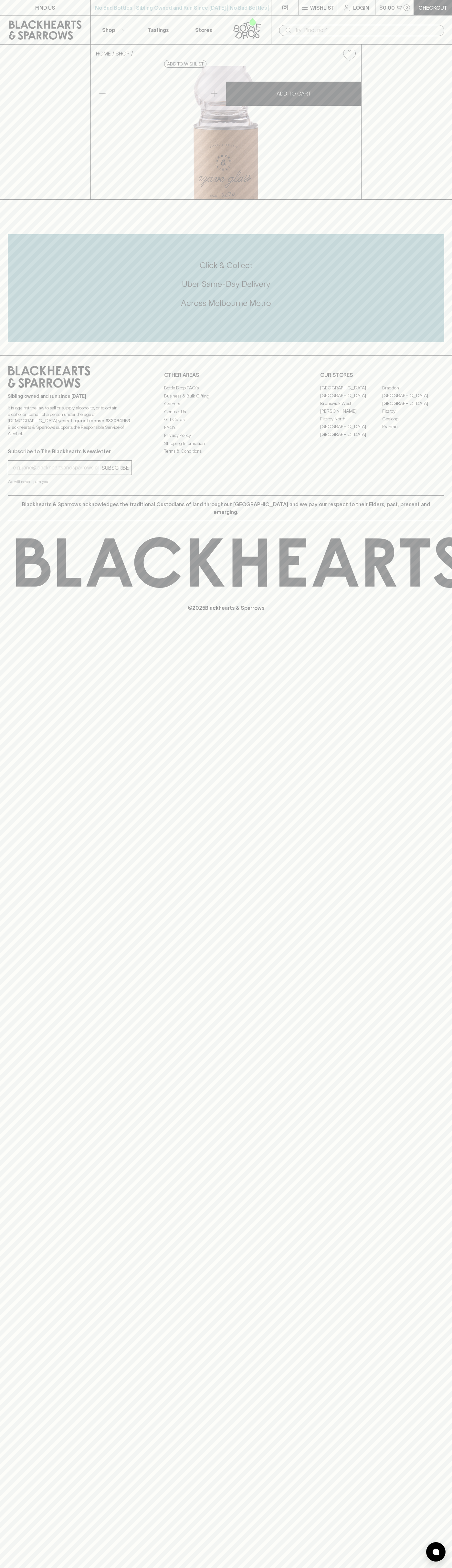
click at [413, 391] on link "Braddon" at bounding box center [413, 388] width 62 height 8
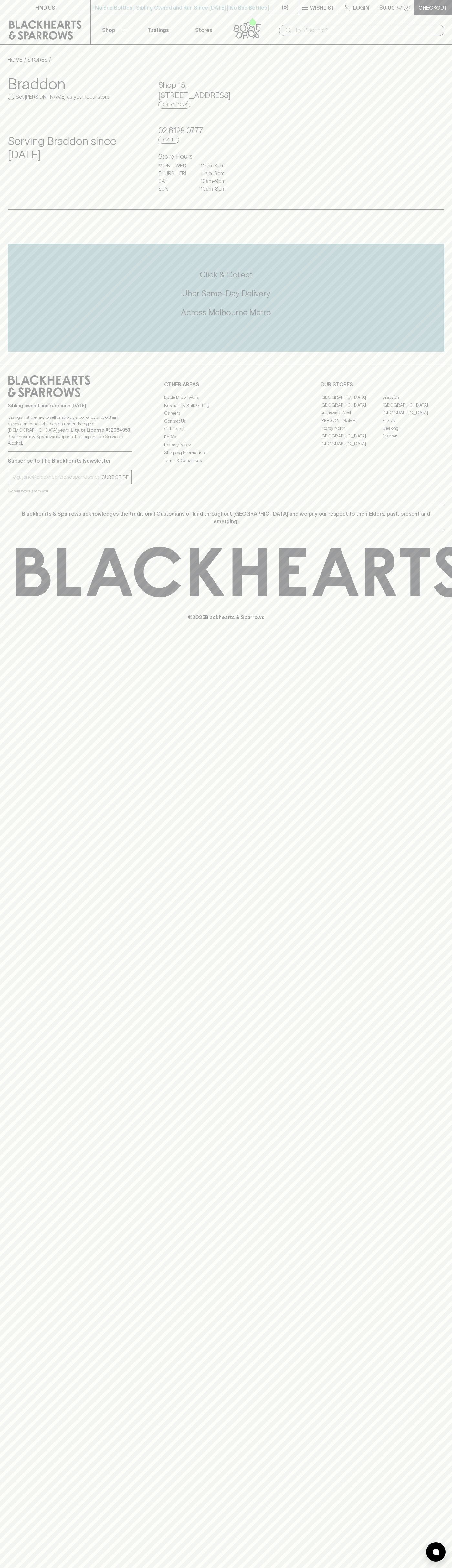
click at [60, 13] on link "FIND US" at bounding box center [45, 7] width 90 height 15
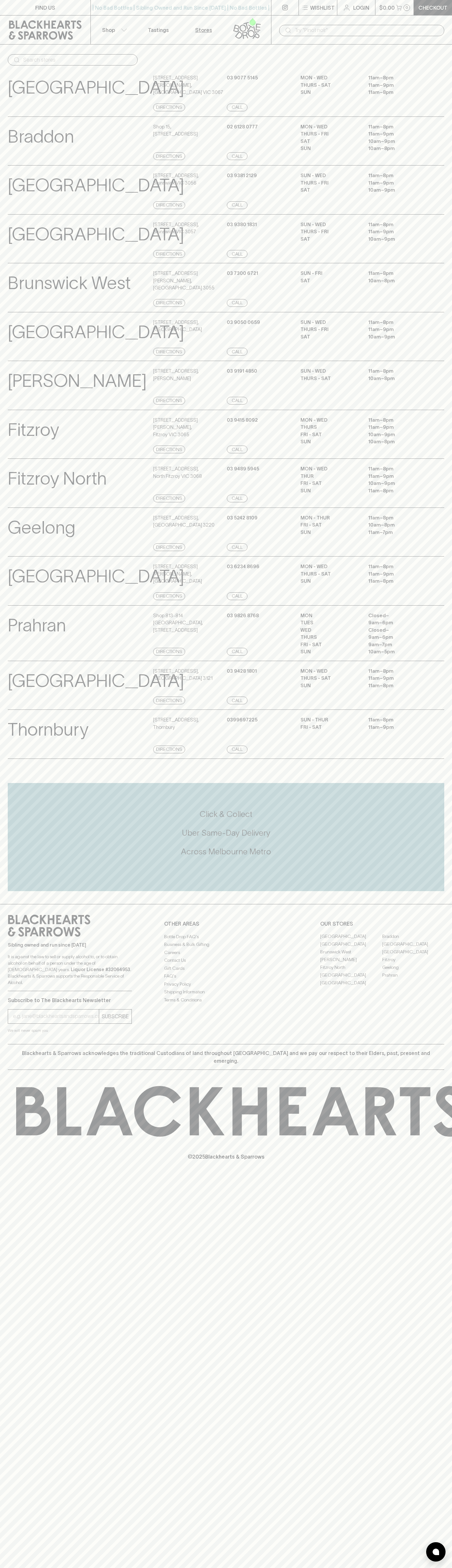
click at [411, 1567] on html "FIND US | No Bad Bottles | Sibling Owned and Run Since [DATE] | No Bad Bottles …" at bounding box center [226, 784] width 452 height 1568
click at [12, 155] on div "Braddon View Store Details" at bounding box center [80, 141] width 144 height 37
